Goal: Transaction & Acquisition: Subscribe to service/newsletter

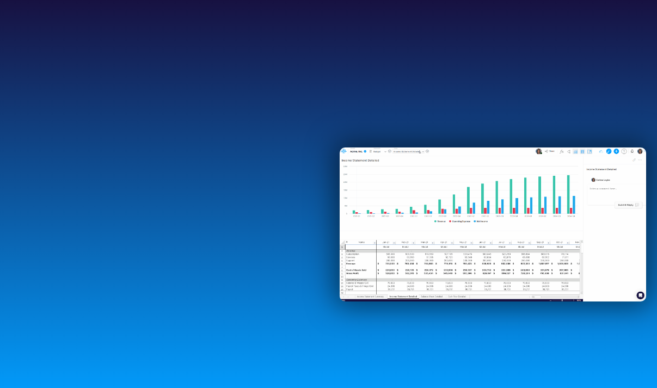
click at [267, 91] on div at bounding box center [328, 201] width 657 height 402
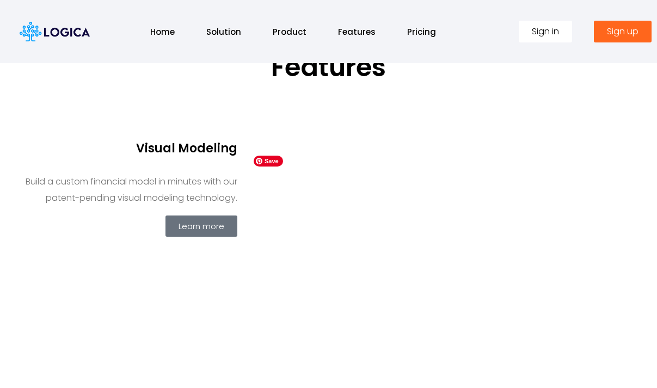
scroll to position [576, 0]
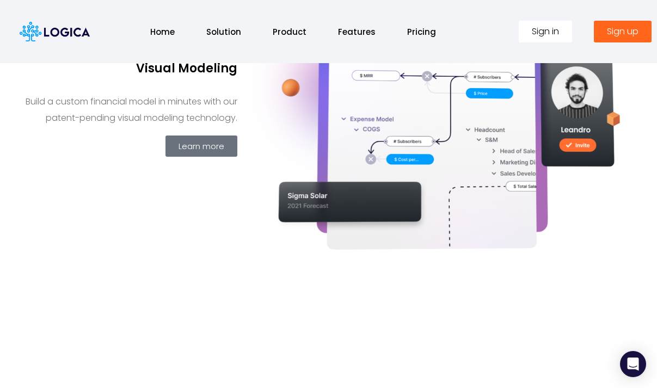
click at [602, 34] on link "Sign up" at bounding box center [623, 32] width 58 height 22
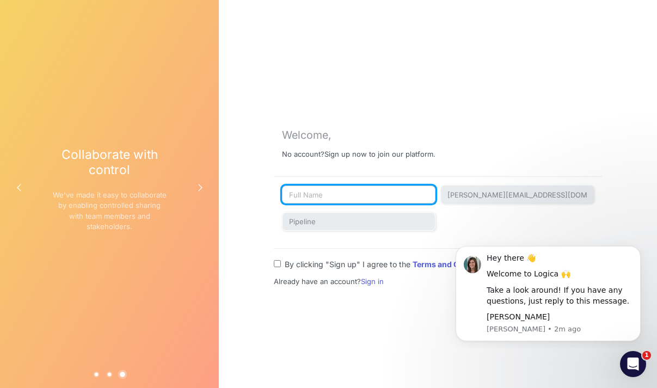
click at [319, 190] on input "text" at bounding box center [359, 195] width 154 height 19
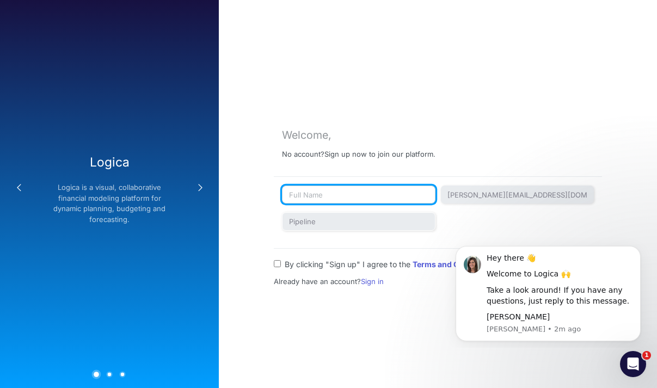
type input "Sarah Hermes"
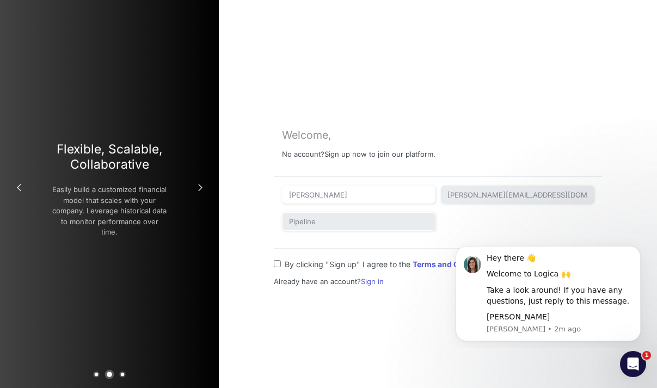
click at [278, 264] on input "By clicking "Sign up" I agree to the Terms and Conditions and the Privacy Policy" at bounding box center [277, 263] width 7 height 7
checkbox input "true"
click at [566, 276] on div "Welcome to Logica 🙌" at bounding box center [560, 274] width 146 height 11
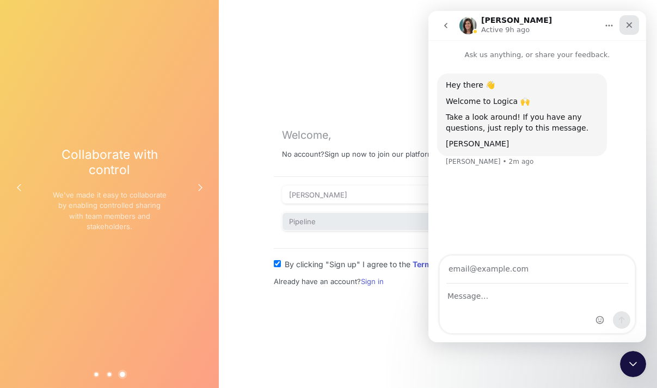
click at [626, 27] on icon "Close" at bounding box center [629, 25] width 9 height 9
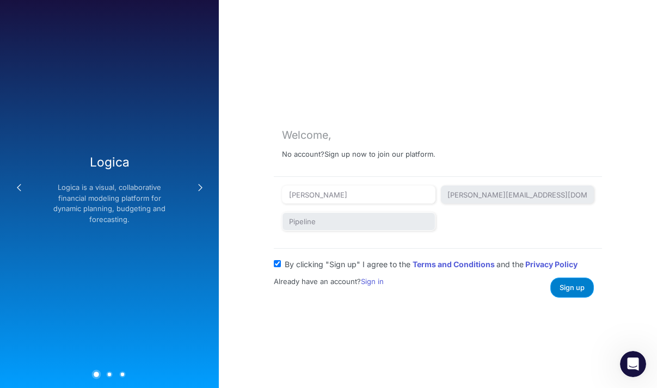
click at [568, 295] on button "Sign up" at bounding box center [572, 288] width 44 height 20
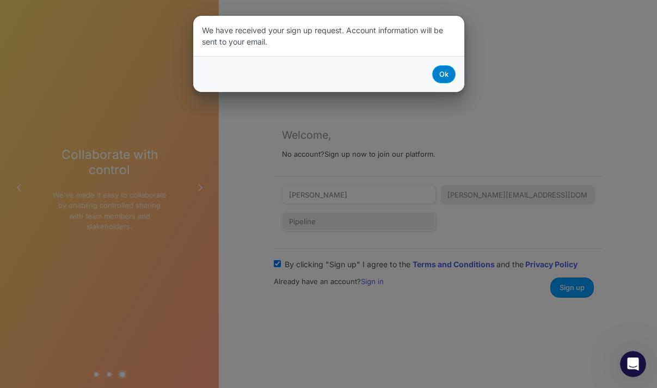
click at [444, 76] on button "Ok" at bounding box center [443, 74] width 23 height 18
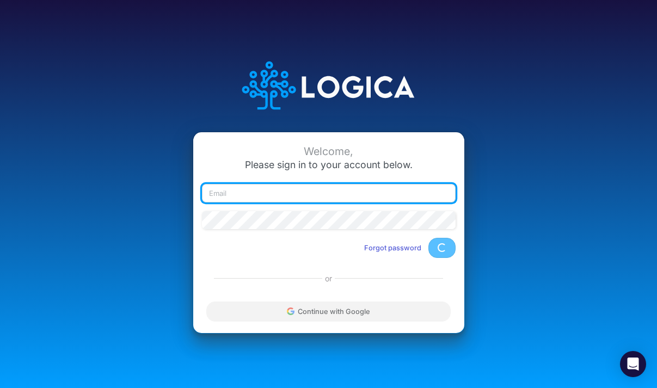
click at [258, 193] on input "email" at bounding box center [329, 193] width 254 height 19
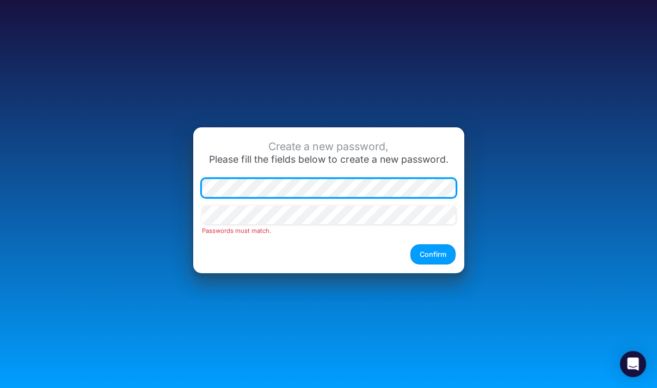
click at [200, 186] on div at bounding box center [328, 192] width 259 height 27
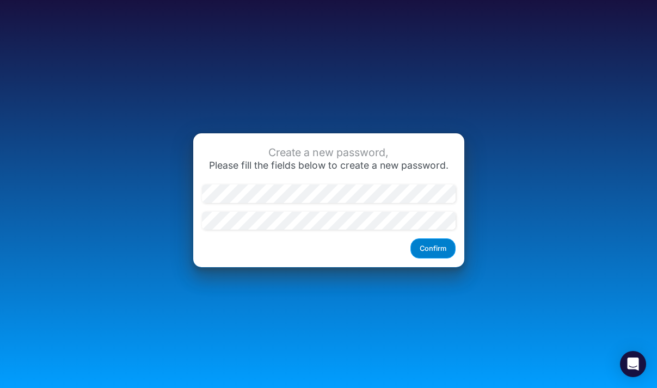
click at [434, 249] on button "Confirm" at bounding box center [432, 248] width 45 height 20
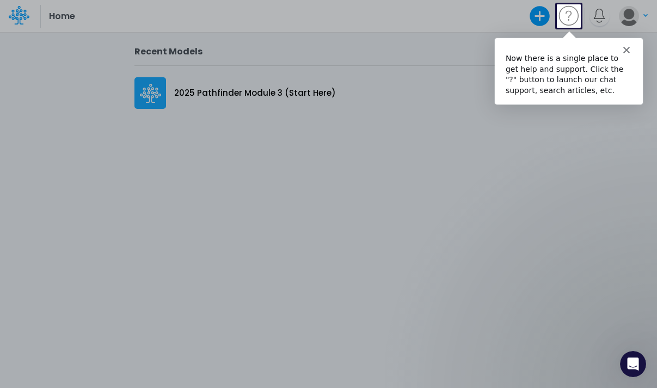
click at [226, 96] on div at bounding box center [328, 208] width 657 height 360
click at [625, 48] on polygon "Close" at bounding box center [625, 49] width 7 height 7
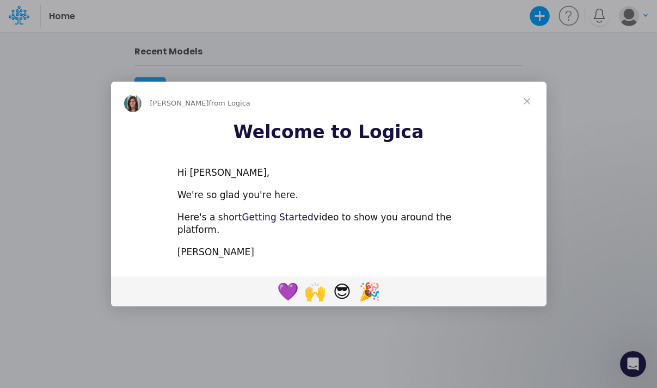
click at [262, 223] on link "Getting Started" at bounding box center [277, 217] width 71 height 11
